Goal: Information Seeking & Learning: Learn about a topic

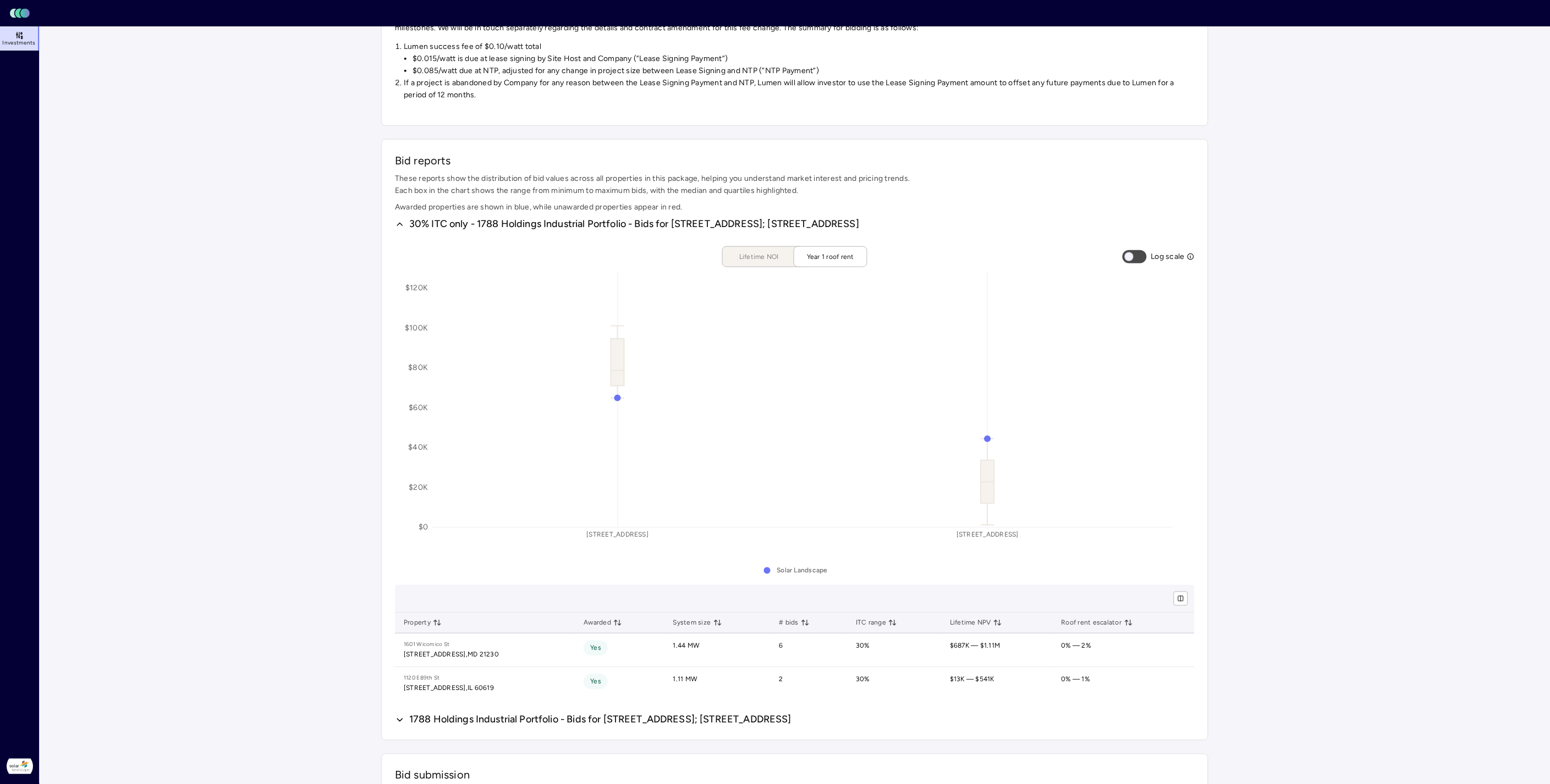
scroll to position [77, 1151]
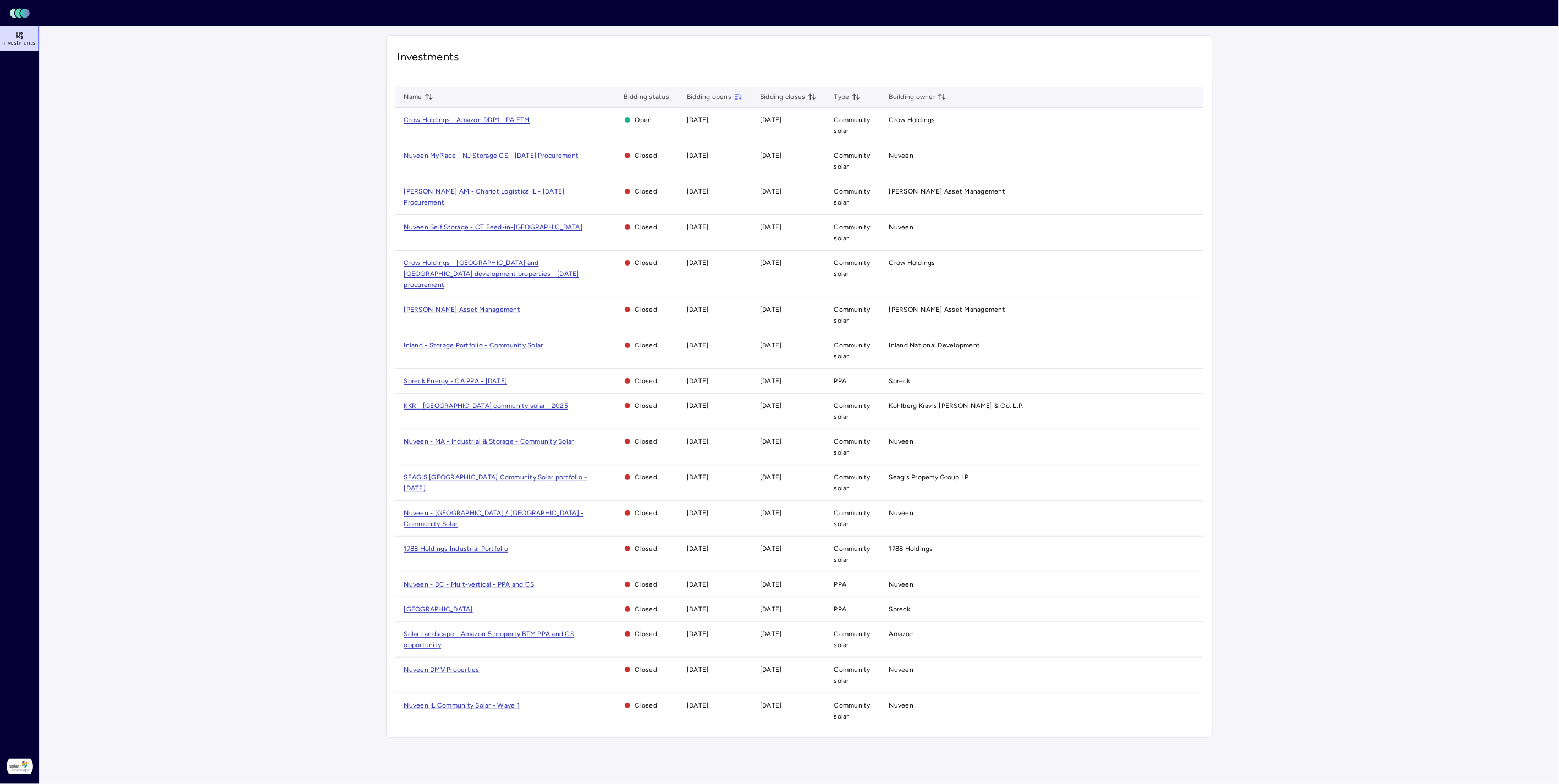
click at [468, 544] on span "1788 Holdings Industrial Portfolio" at bounding box center [456, 548] width 105 height 8
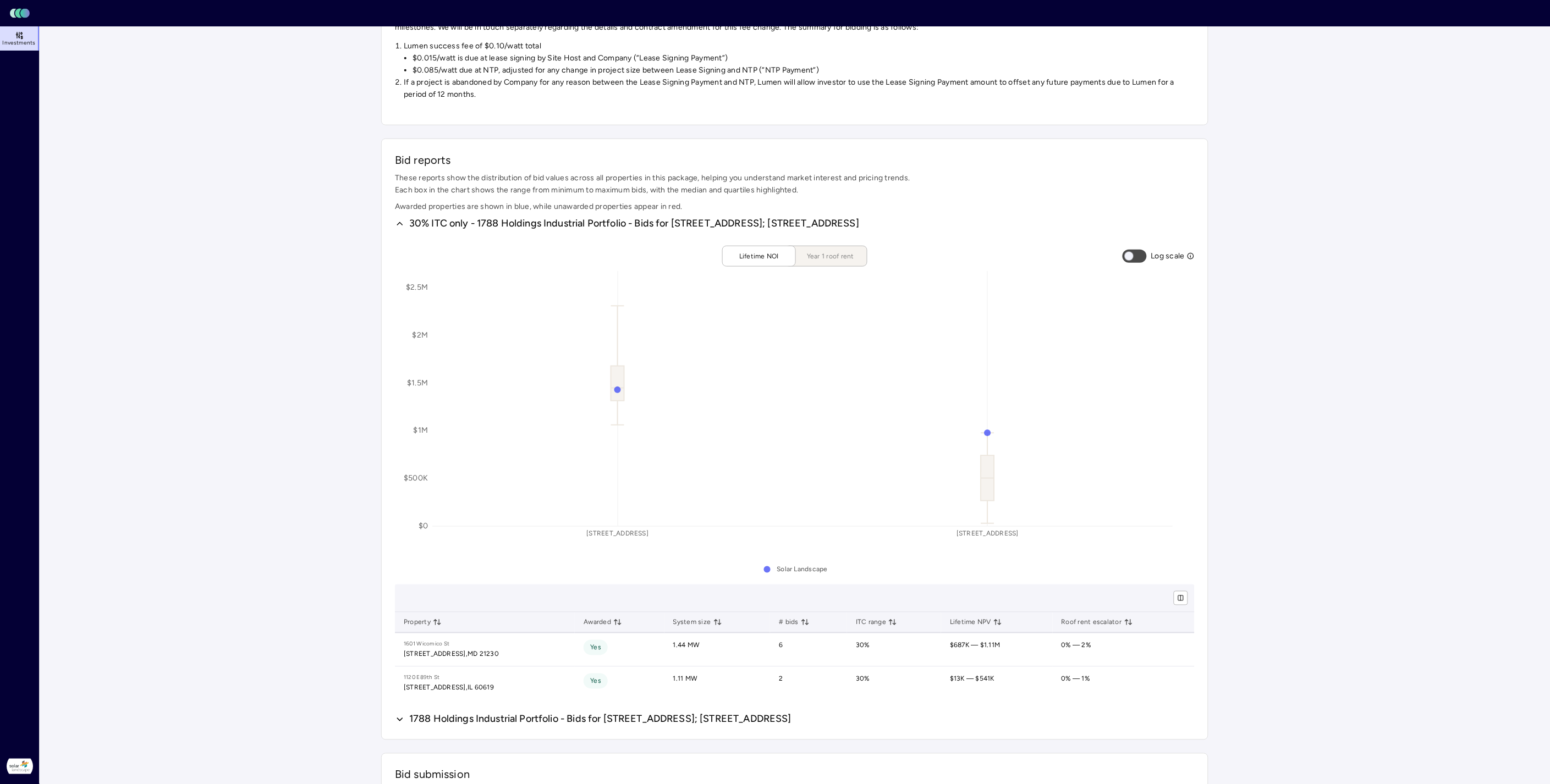
scroll to position [366, 0]
click at [824, 262] on span "Year 1 roof rent" at bounding box center [830, 257] width 55 height 11
click at [771, 262] on span "Lifetime NOI" at bounding box center [759, 257] width 55 height 11
click at [837, 262] on span "Year 1 roof rent" at bounding box center [830, 257] width 55 height 11
click at [1346, 345] on main "Investments 1788 Holdings Industrial Portfolio 1788 Holdings Industrial Portfol…" at bounding box center [794, 470] width 1510 height 1620
